Goal: Task Accomplishment & Management: Use online tool/utility

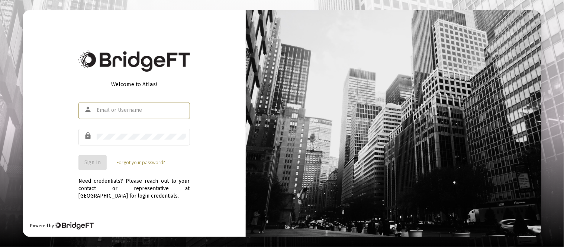
click at [142, 112] on input "text" at bounding box center [141, 110] width 89 height 6
type input "[EMAIL_ADDRESS][DOMAIN_NAME]"
click at [122, 133] on div at bounding box center [141, 137] width 89 height 18
click at [96, 155] on button "Sign In" at bounding box center [92, 162] width 28 height 15
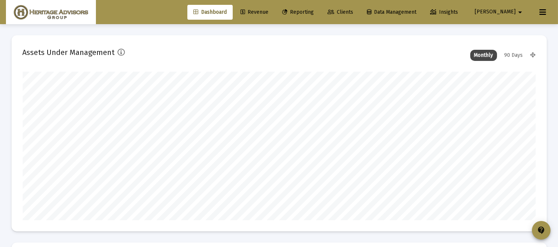
scroll to position [149, 276]
type input "[DATE]"
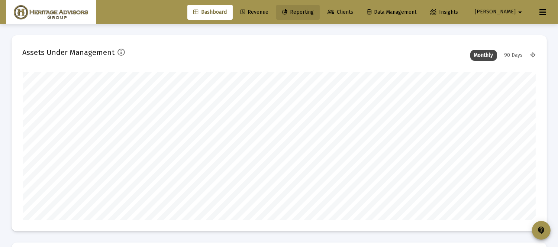
click at [314, 10] on span "Reporting" at bounding box center [298, 12] width 32 height 6
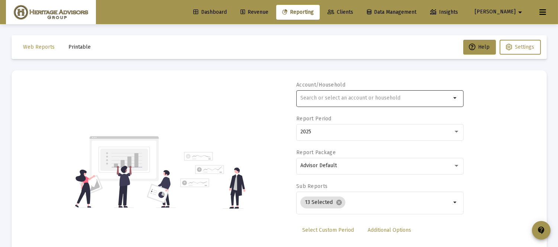
click at [336, 94] on div at bounding box center [375, 98] width 151 height 18
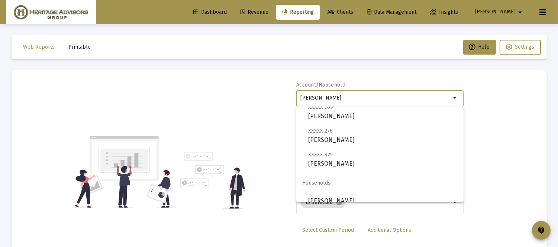
scroll to position [125, 0]
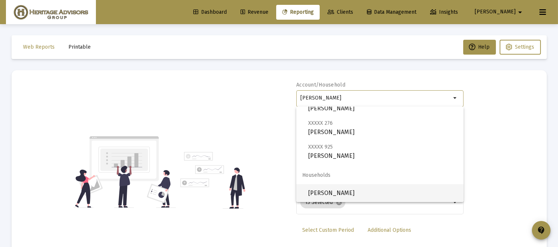
click at [355, 201] on span "Berman, Nancy Household" at bounding box center [382, 193] width 149 height 18
type input "Berman, Nancy Household"
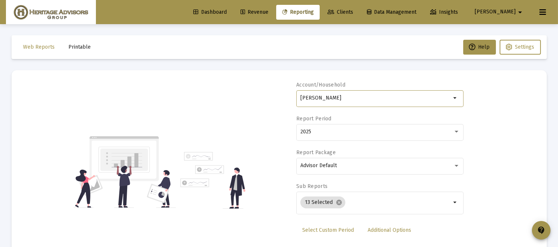
scroll to position [38, 0]
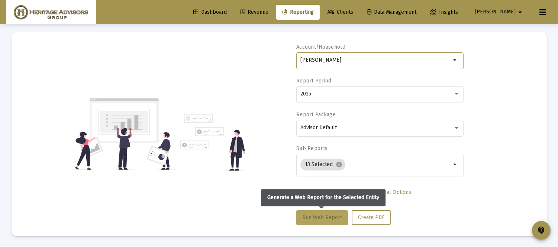
click at [321, 217] on span "Run Web Report" at bounding box center [322, 218] width 40 height 6
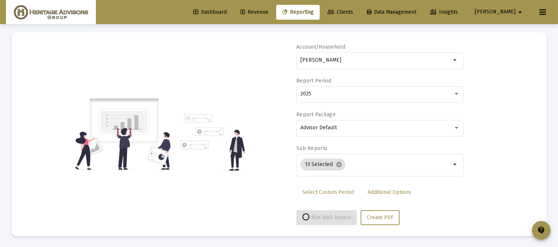
select select "View all"
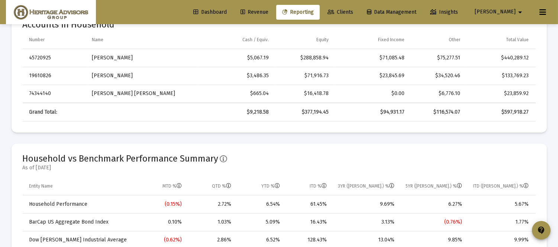
scroll to position [0, 0]
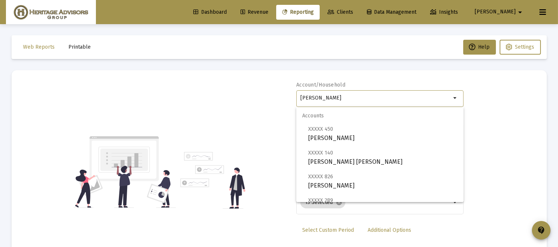
drag, startPoint x: 373, startPoint y: 98, endPoint x: 257, endPoint y: 105, distance: 116.2
click at [255, 103] on div "Account/Household Berman, Nancy Household arrow_drop_down Report Period 2025 Re…" at bounding box center [279, 172] width 513 height 182
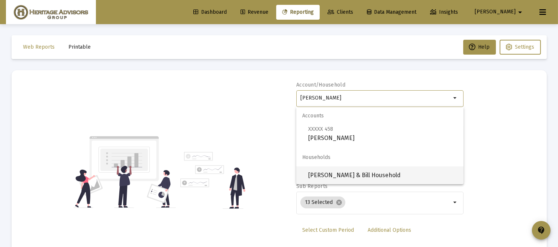
click at [331, 172] on span "Pangonis, Sandee & Bill Household" at bounding box center [382, 176] width 149 height 18
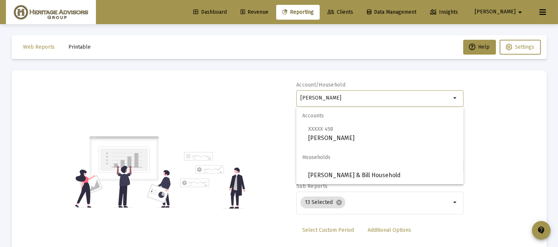
type input "Pangonis, Sandee & Bill Household"
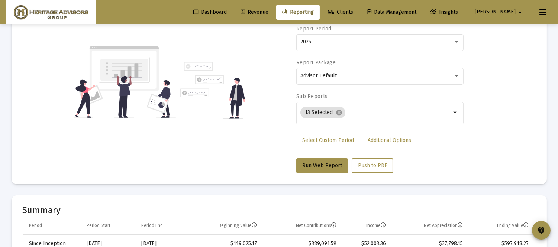
scroll to position [85, 0]
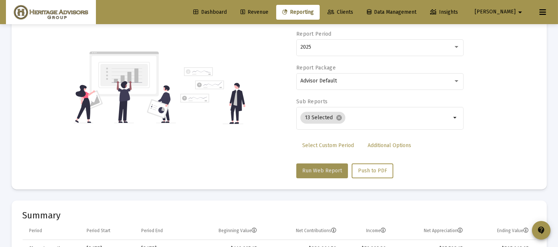
click at [323, 168] on span "Run Web Report" at bounding box center [322, 171] width 40 height 6
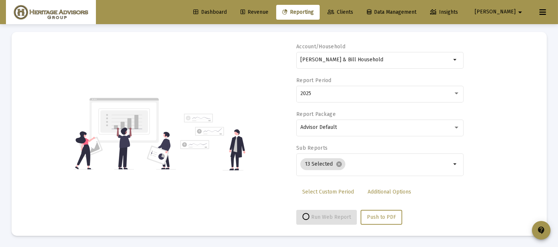
select select "View all"
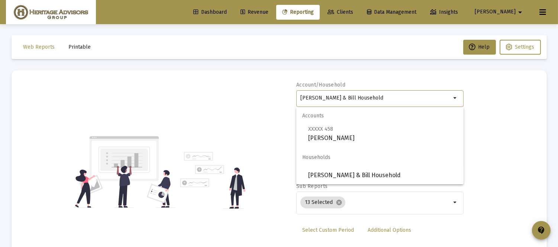
drag, startPoint x: 384, startPoint y: 97, endPoint x: 207, endPoint y: 134, distance: 180.0
click at [209, 135] on div "Account/Household Pangonis, Sandee & Bill Household arrow_drop_down Report Peri…" at bounding box center [279, 172] width 513 height 182
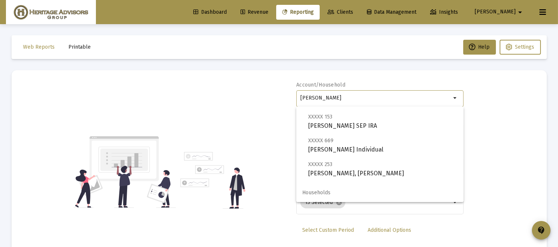
scroll to position [119, 0]
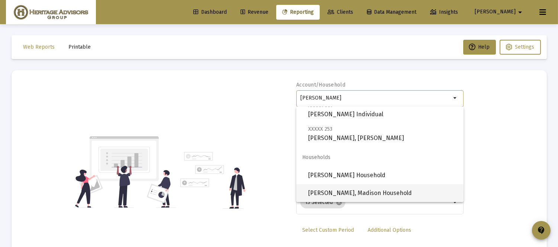
click at [329, 188] on span "Luu, Madison Household" at bounding box center [382, 193] width 149 height 18
type input "Luu, Madison Household"
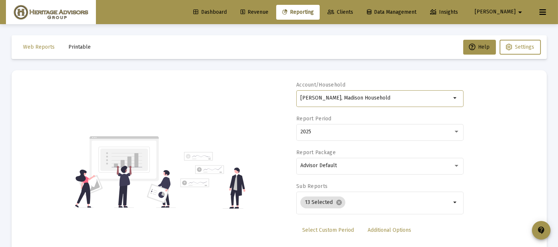
scroll to position [68, 0]
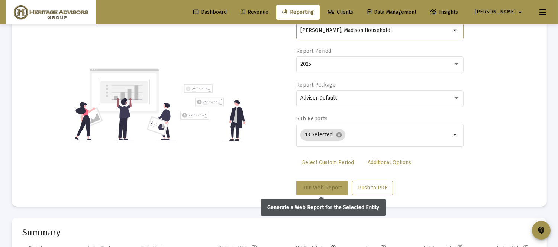
click at [325, 187] on span "Run Web Report" at bounding box center [322, 188] width 40 height 6
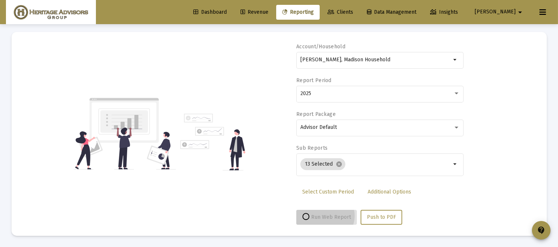
scroll to position [38, 0]
select select "View all"
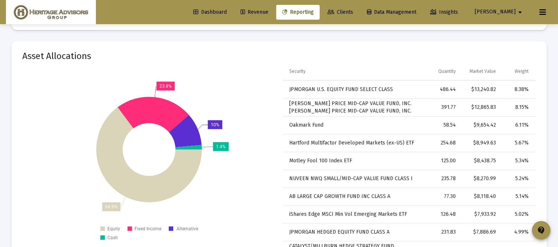
scroll to position [0, 0]
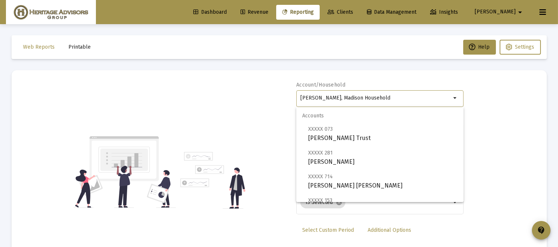
drag, startPoint x: 362, startPoint y: 95, endPoint x: 242, endPoint y: 104, distance: 121.2
click at [246, 103] on div "Account/Household Luu, Madison Household arrow_drop_down Report Period 2025 Rep…" at bounding box center [279, 172] width 513 height 182
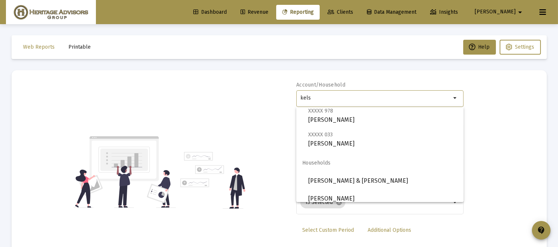
scroll to position [47, 0]
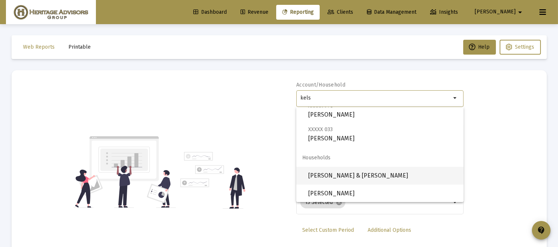
click at [411, 174] on span "[PERSON_NAME] & [PERSON_NAME]" at bounding box center [382, 176] width 149 height 18
type input "[PERSON_NAME] & [PERSON_NAME]"
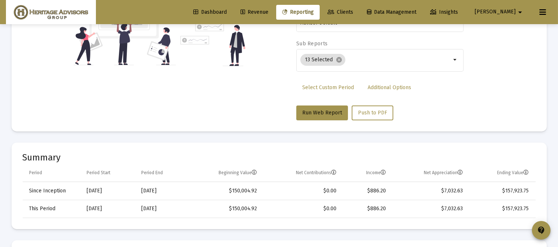
scroll to position [97, 0]
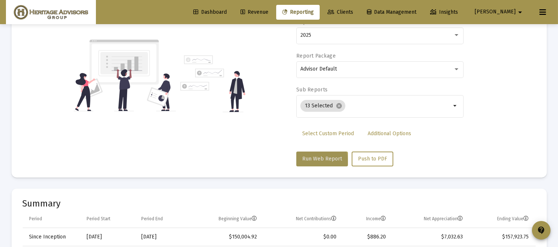
click at [313, 162] on button "Run Web Report" at bounding box center [322, 159] width 52 height 15
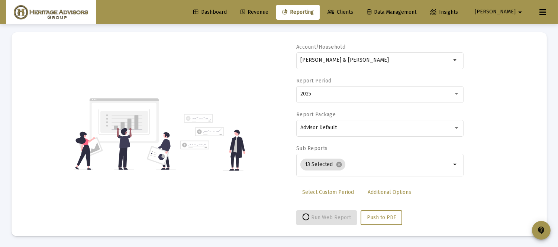
select select "View all"
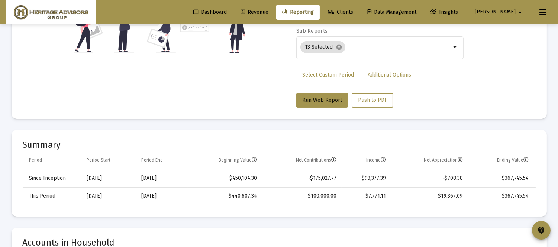
scroll to position [0, 0]
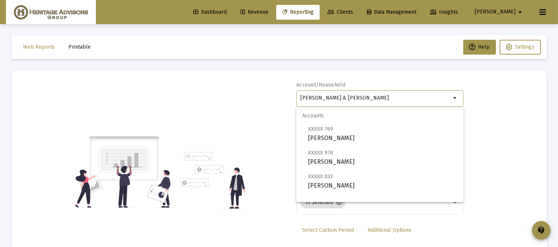
drag, startPoint x: 403, startPoint y: 99, endPoint x: 197, endPoint y: 89, distance: 206.2
click at [202, 89] on div "Account/Household Kelso, John & Fielder, Pamela Household arrow_drop_down Repor…" at bounding box center [279, 172] width 513 height 182
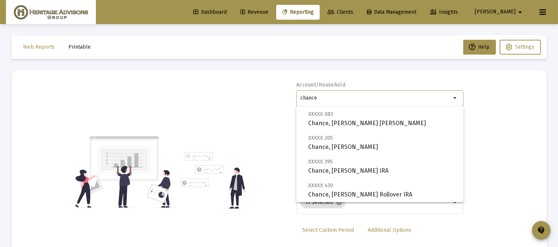
scroll to position [119, 0]
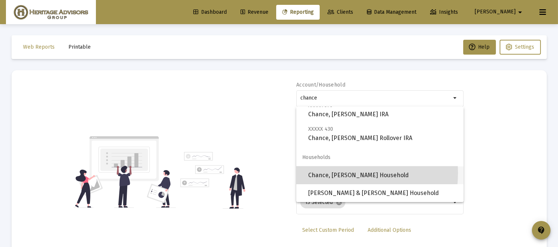
click at [331, 173] on span "Chance, [PERSON_NAME] Household" at bounding box center [382, 176] width 149 height 18
type input "Chance, [PERSON_NAME] Household"
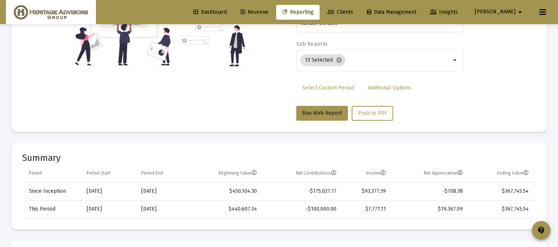
scroll to position [152, 0]
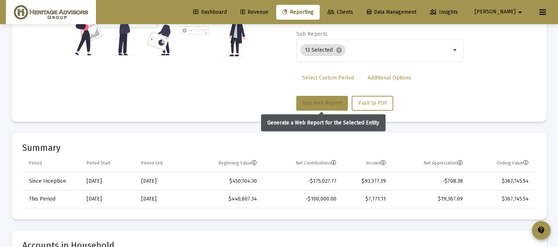
click at [323, 99] on button "Run Web Report" at bounding box center [322, 103] width 52 height 15
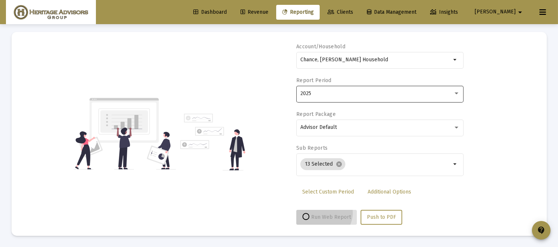
scroll to position [38, 0]
select select "View all"
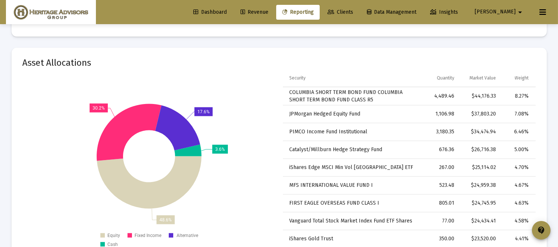
scroll to position [1908, 0]
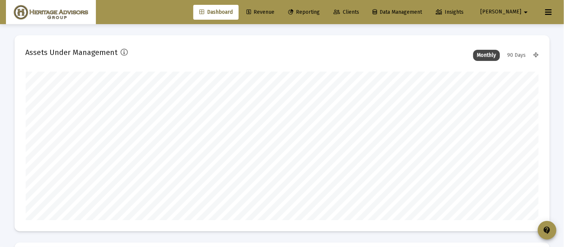
type input "[DATE]"
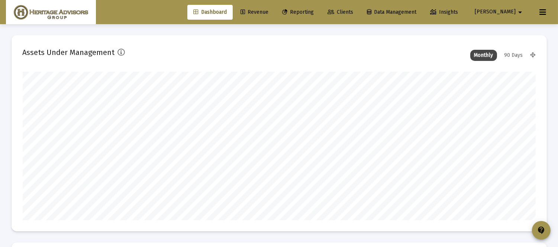
scroll to position [149, 239]
click at [314, 13] on span "Reporting" at bounding box center [298, 12] width 32 height 6
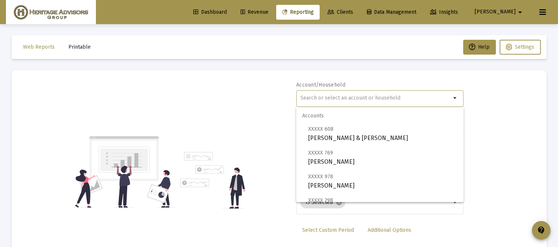
click at [335, 96] on input "text" at bounding box center [375, 98] width 151 height 6
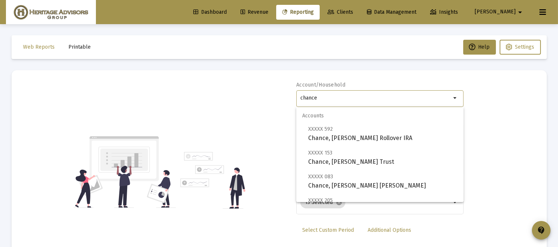
scroll to position [119, 0]
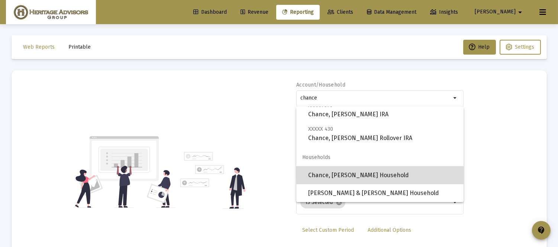
click at [387, 171] on span "Chance, [PERSON_NAME] Household" at bounding box center [382, 176] width 149 height 18
type input "Chance, [PERSON_NAME] Household"
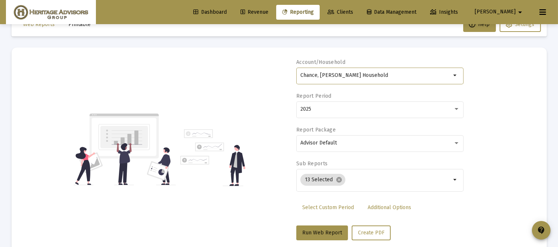
scroll to position [38, 0]
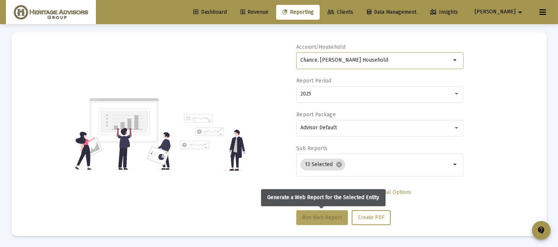
click at [319, 220] on button "Run Web Report" at bounding box center [322, 217] width 52 height 15
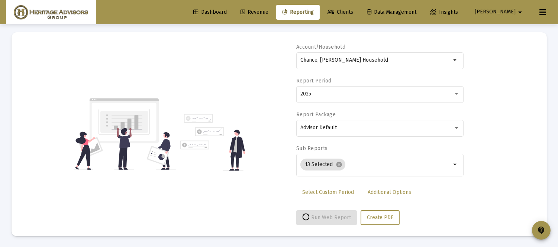
select select "View all"
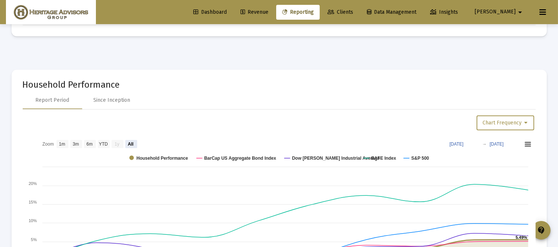
scroll to position [0, 0]
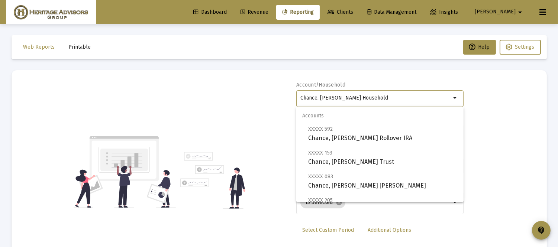
click at [367, 97] on input "Chance, [PERSON_NAME] Household" at bounding box center [375, 98] width 151 height 6
drag, startPoint x: 367, startPoint y: 97, endPoint x: 119, endPoint y: 129, distance: 249.6
click at [119, 129] on div "Account/Household Chance, [PERSON_NAME] Household arrow_drop_down Report Period…" at bounding box center [279, 172] width 513 height 182
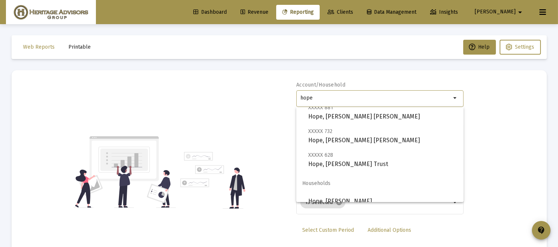
scroll to position [30, 0]
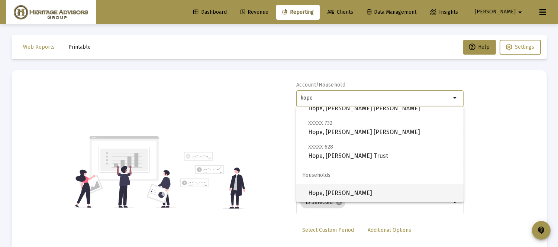
click at [377, 194] on span "Hope, [PERSON_NAME]" at bounding box center [382, 193] width 149 height 18
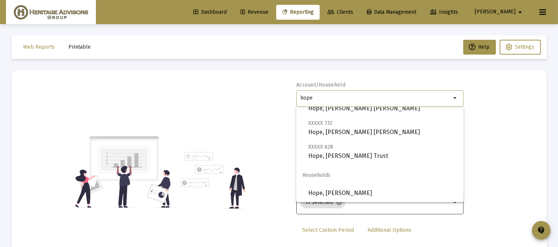
type input "Hope, [PERSON_NAME]"
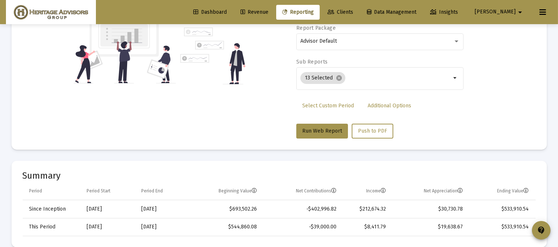
scroll to position [129, 0]
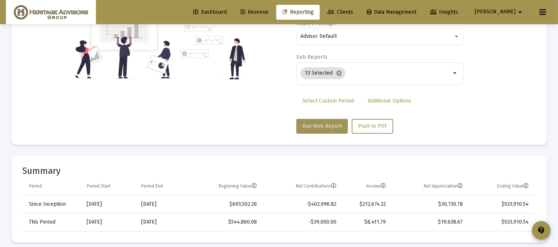
click at [315, 125] on span "Run Web Report" at bounding box center [322, 126] width 40 height 6
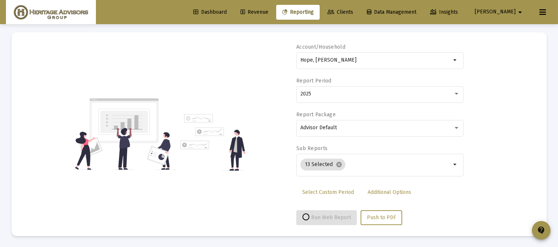
select select "View all"
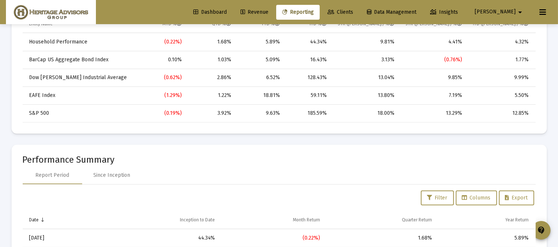
scroll to position [460, 0]
